Goal: Task Accomplishment & Management: Manage account settings

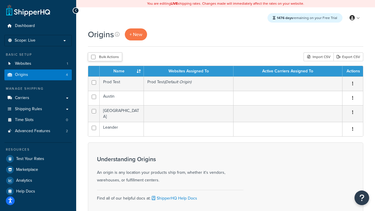
click at [93, 57] on input "checkbox" at bounding box center [93, 57] width 4 height 4
checkbox input "true"
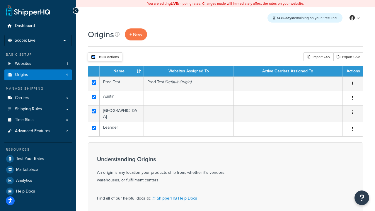
checkbox input "true"
click at [0, 0] on button "Delete" at bounding box center [0, 0] width 0 height 0
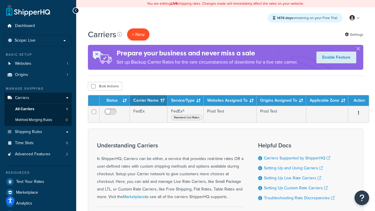
click at [138, 34] on button "+ New" at bounding box center [138, 34] width 22 height 12
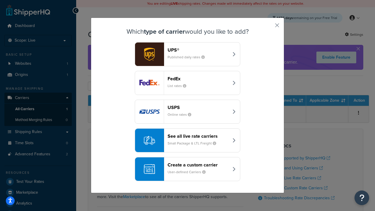
click at [188, 83] on div "FedEx List rates" at bounding box center [198, 83] width 61 height 14
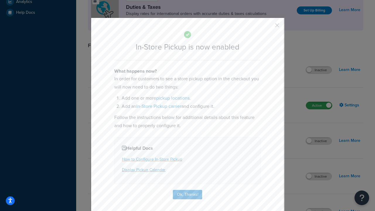
scroll to position [201, 0]
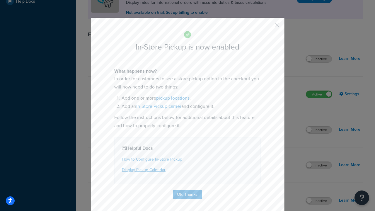
click at [268, 27] on button "button" at bounding box center [268, 27] width 1 height 1
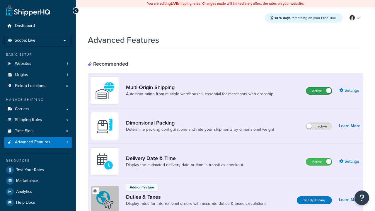
click at [319, 91] on label "Active" at bounding box center [319, 90] width 26 height 7
click at [319, 162] on label "Active" at bounding box center [319, 161] width 26 height 7
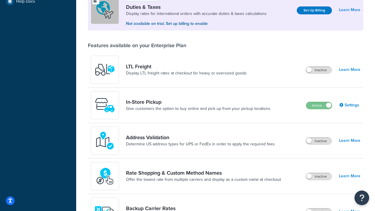
scroll to position [179, 0]
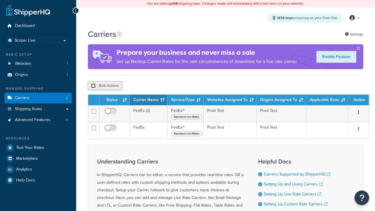
click at [93, 86] on input "checkbox" at bounding box center [93, 86] width 4 height 4
checkbox input "true"
click at [0, 0] on button "Delete" at bounding box center [0, 0] width 0 height 0
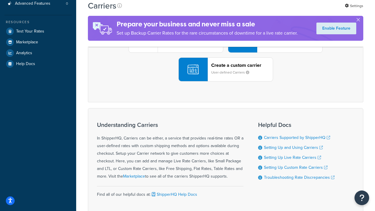
click at [226, 81] on div "UPS® Published daily rates FedEx List rates USPS Online rates See all live rate…" at bounding box center [225, 40] width 263 height 81
click at [292, 11] on header "FedEx" at bounding box center [292, 8] width 62 height 6
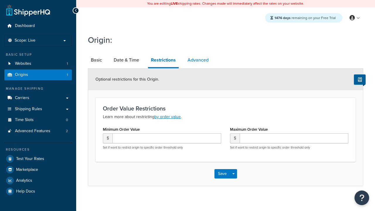
click at [198, 60] on link "Advanced" at bounding box center [198, 60] width 27 height 14
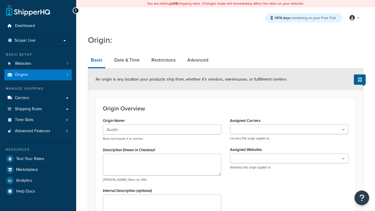
type input "Austin"
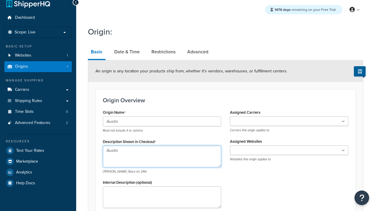
type textarea "Austin"
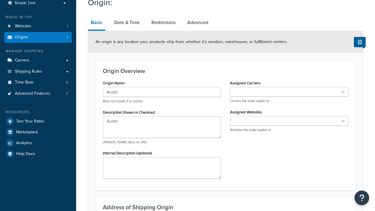
type input "Test Street"
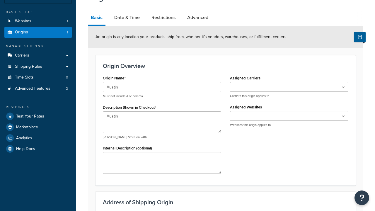
type input "Austin"
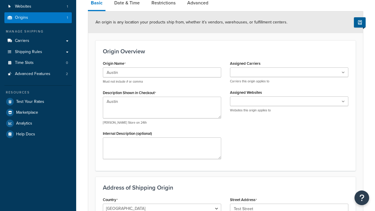
select select "43"
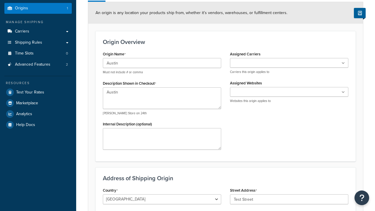
type input "Austin"
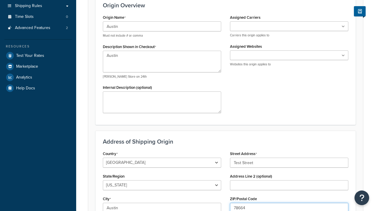
type input "78664"
